Goal: Task Accomplishment & Management: Use online tool/utility

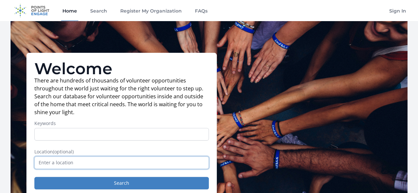
click at [166, 164] on input "text" at bounding box center [121, 163] width 174 height 13
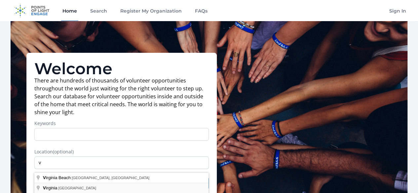
type input "Virginia, USA"
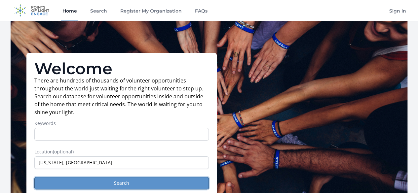
click at [160, 186] on button "Search" at bounding box center [121, 183] width 174 height 13
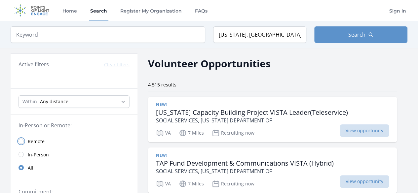
click at [20, 141] on input "radio" at bounding box center [20, 141] width 5 height 5
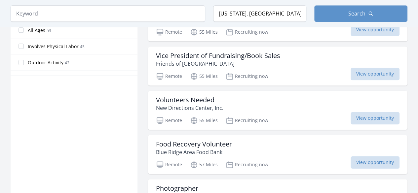
scroll to position [573, 0]
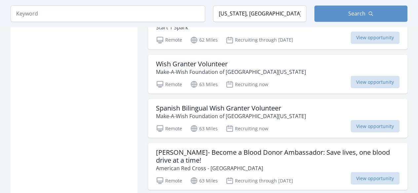
click at [378, 86] on span "View opportunity" at bounding box center [374, 82] width 49 height 13
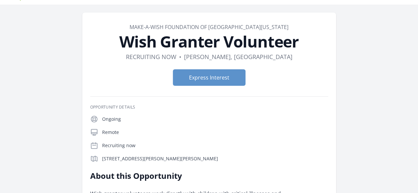
scroll to position [16, 0]
